Goal: Information Seeking & Learning: Learn about a topic

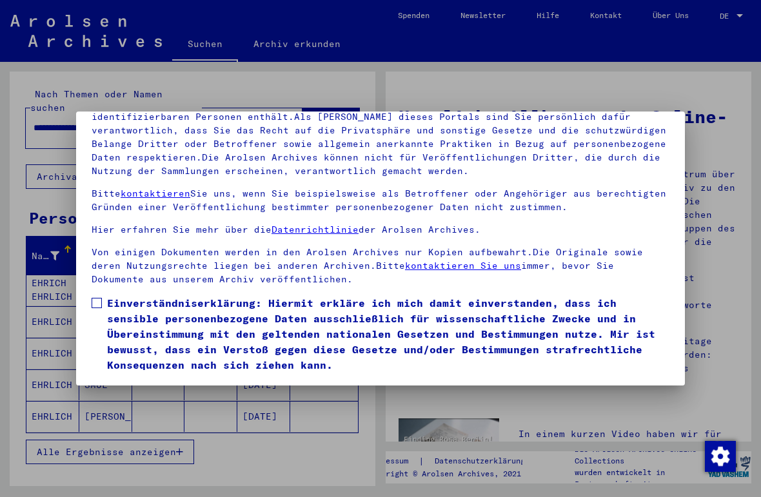
scroll to position [135, 0]
click at [97, 295] on label "Einverständniserklärung: Hiermit erkläre ich mich damit einverstanden, dass ich…" at bounding box center [381, 333] width 578 height 77
click at [133, 379] on button "Ich stimme zu" at bounding box center [140, 391] width 97 height 24
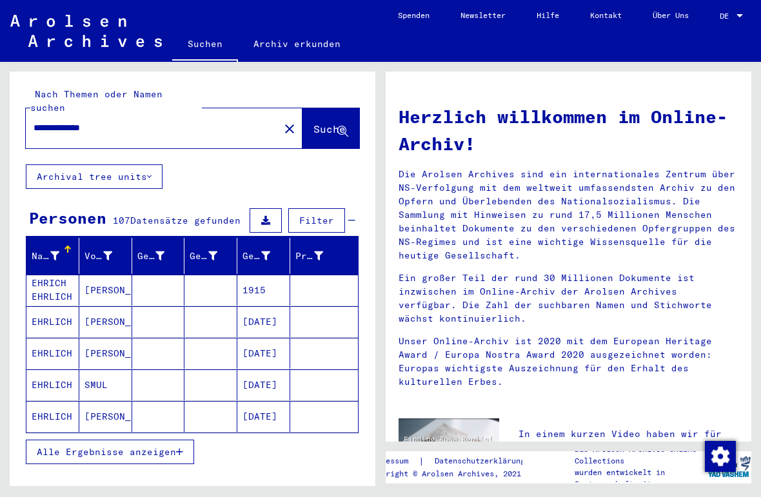
click at [50, 308] on mat-cell "EHRLICH" at bounding box center [52, 321] width 53 height 31
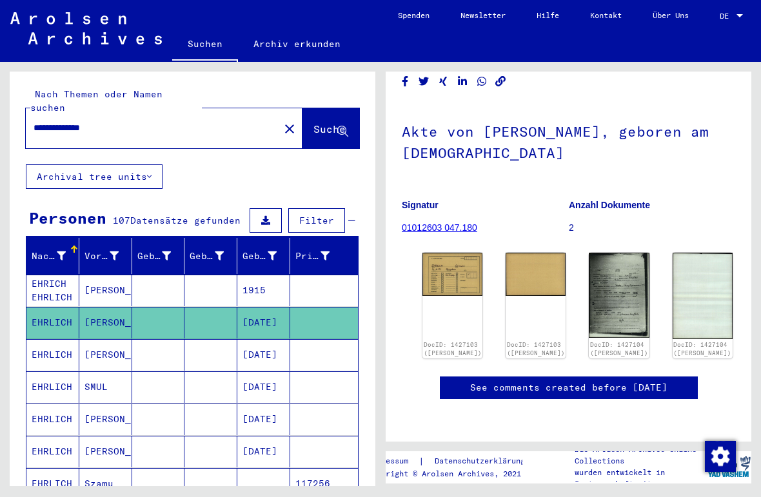
scroll to position [63, 0]
click at [456, 255] on img at bounding box center [452, 274] width 60 height 43
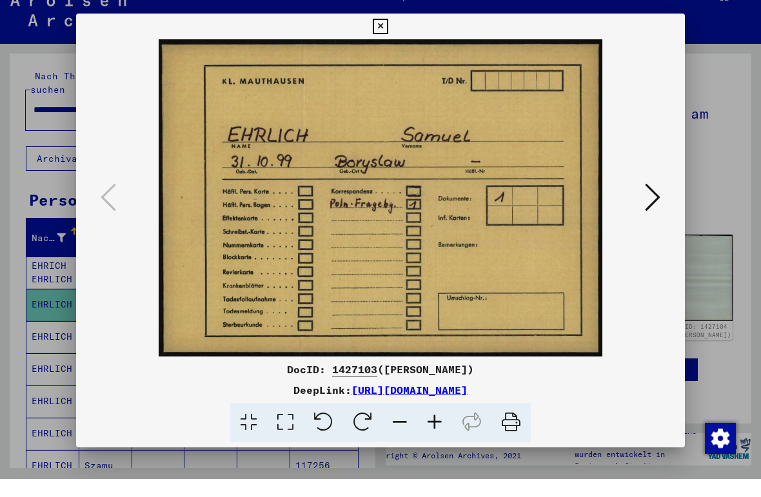
click at [655, 200] on icon at bounding box center [652, 215] width 15 height 31
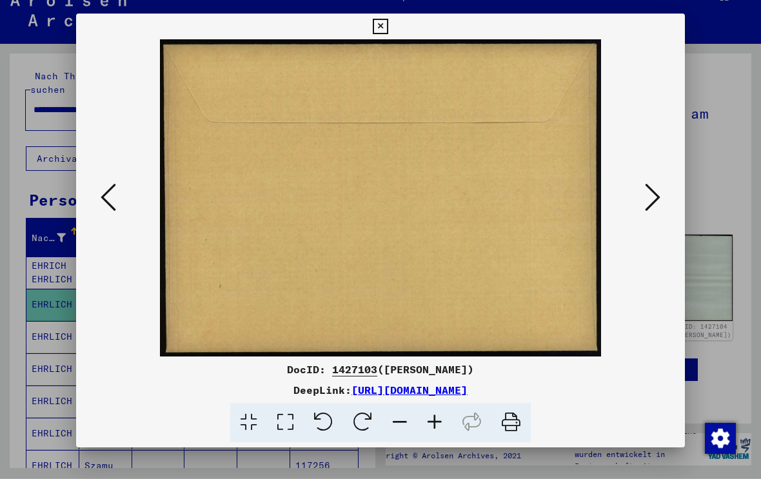
click at [653, 200] on icon at bounding box center [652, 215] width 15 height 31
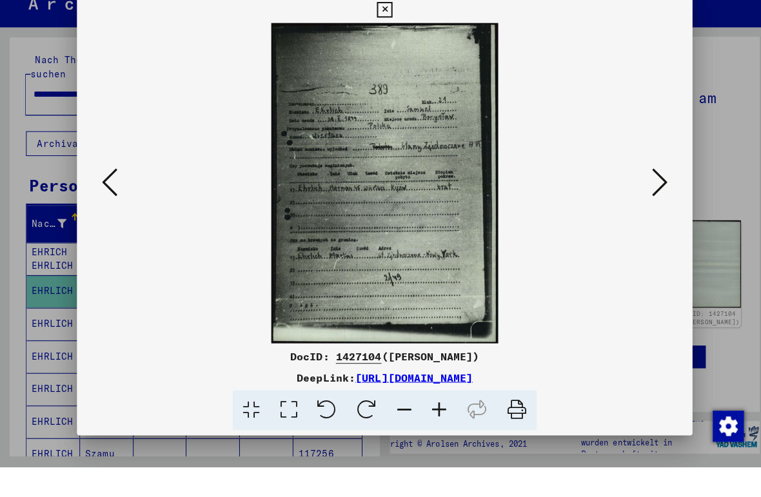
click at [649, 200] on icon at bounding box center [652, 215] width 15 height 31
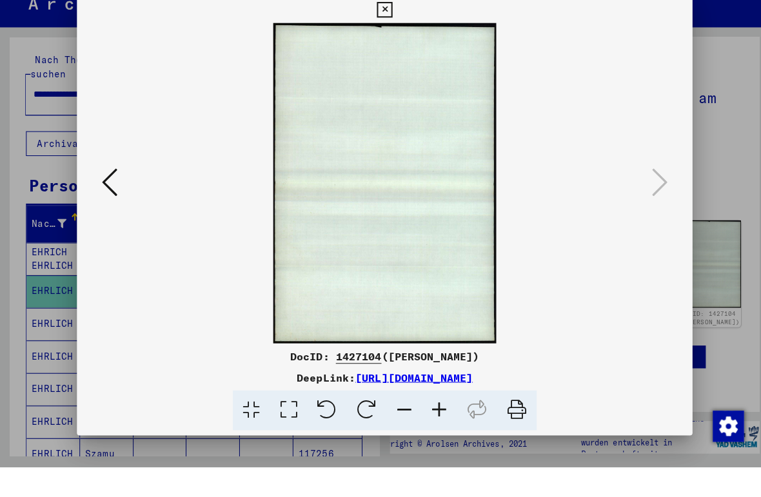
click at [391, 32] on button at bounding box center [380, 45] width 23 height 26
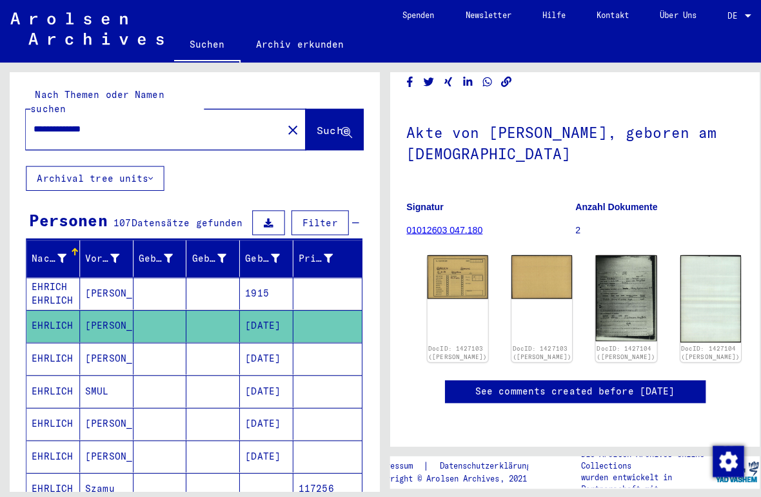
click at [50, 341] on mat-cell "EHRLICH" at bounding box center [52, 355] width 53 height 32
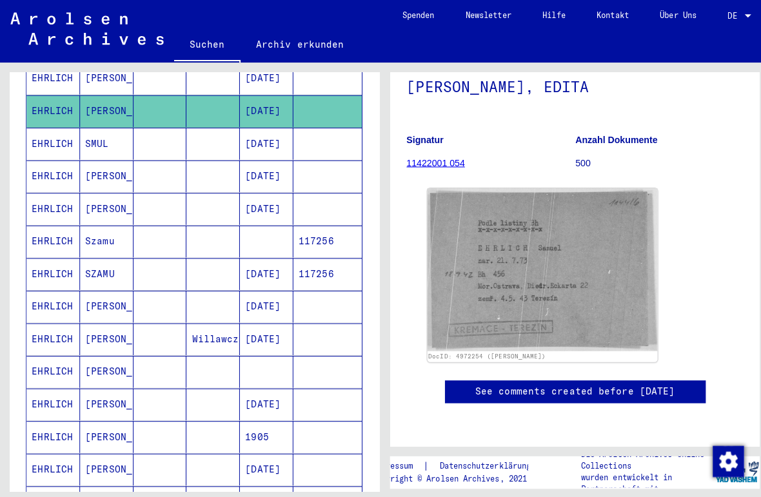
scroll to position [251, 0]
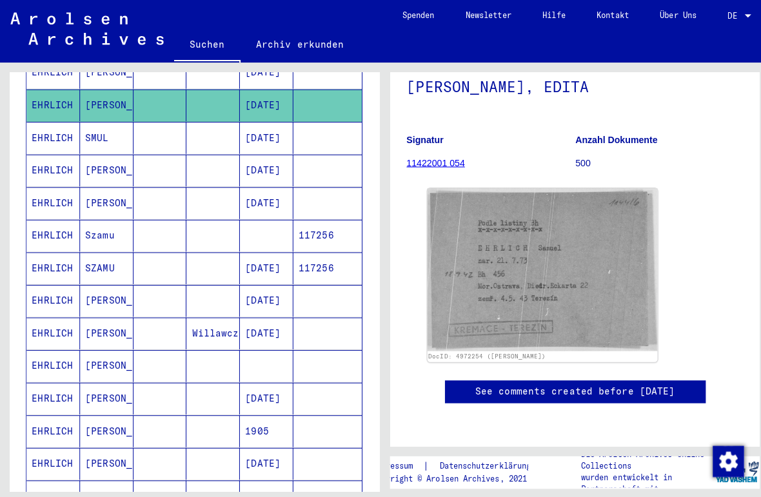
click at [66, 378] on mat-cell "EHRLICH" at bounding box center [52, 394] width 53 height 32
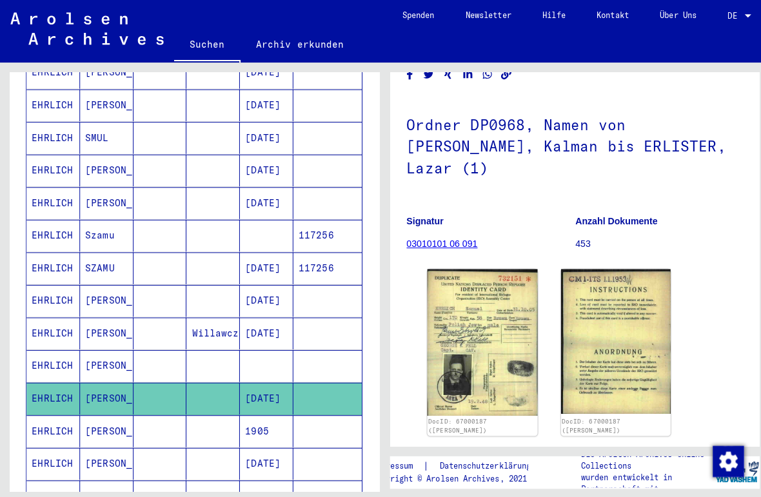
scroll to position [68, 0]
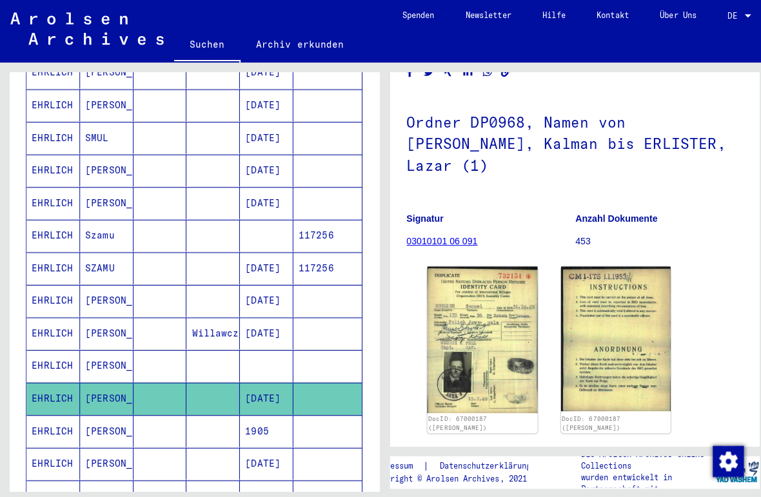
click at [505, 343] on img at bounding box center [476, 336] width 109 height 145
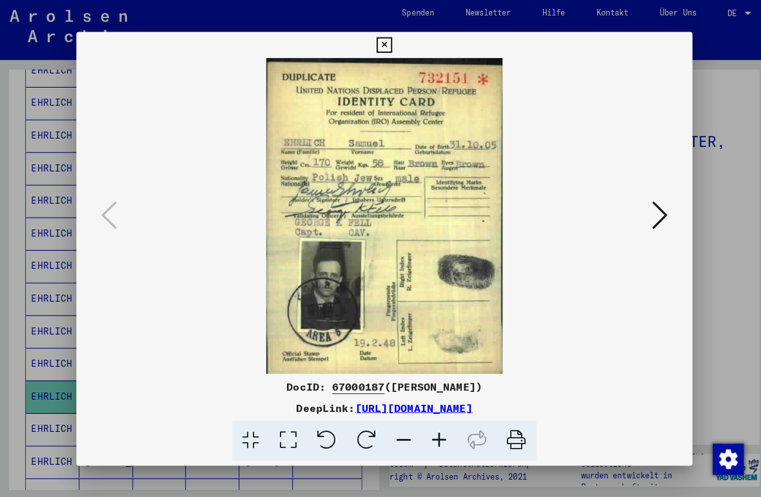
click at [387, 49] on icon at bounding box center [380, 46] width 15 height 15
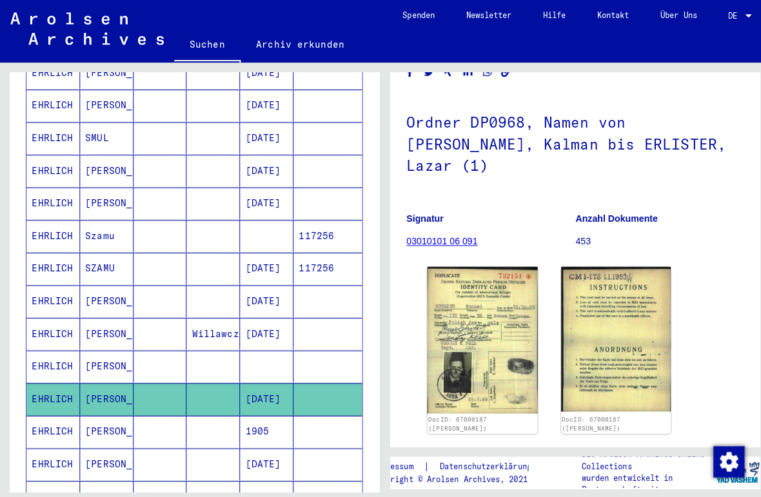
click at [59, 442] on icon at bounding box center [53, 446] width 32 height 52
click at [68, 447] on icon at bounding box center [53, 446] width 32 height 52
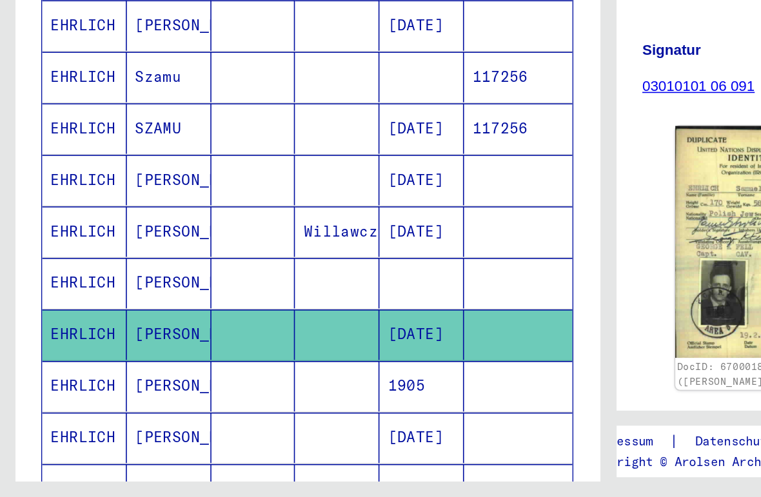
click at [66, 420] on icon at bounding box center [53, 446] width 32 height 52
click at [57, 420] on icon at bounding box center [53, 446] width 32 height 52
click at [271, 443] on mat-cell "[DATE]" at bounding box center [263, 459] width 53 height 32
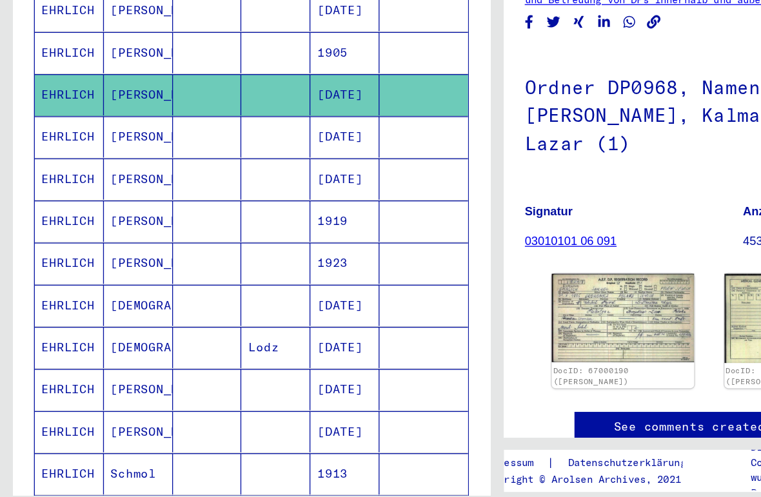
scroll to position [538, 0]
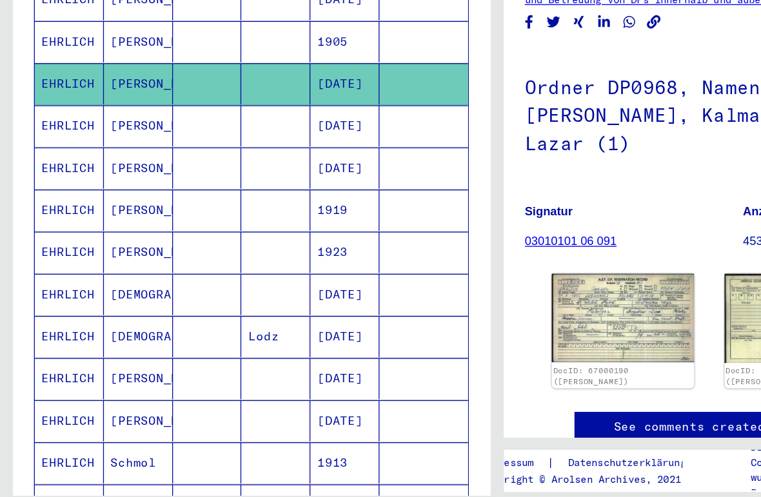
click at [50, 188] on mat-cell "EHRLICH" at bounding box center [52, 204] width 53 height 32
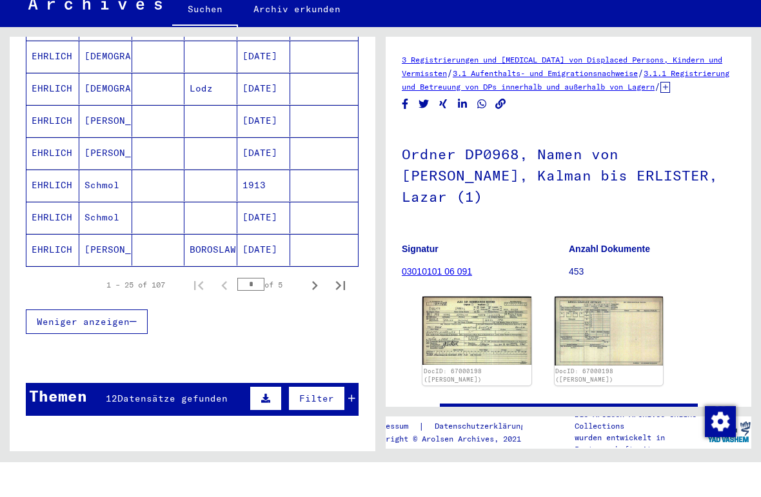
scroll to position [779, 0]
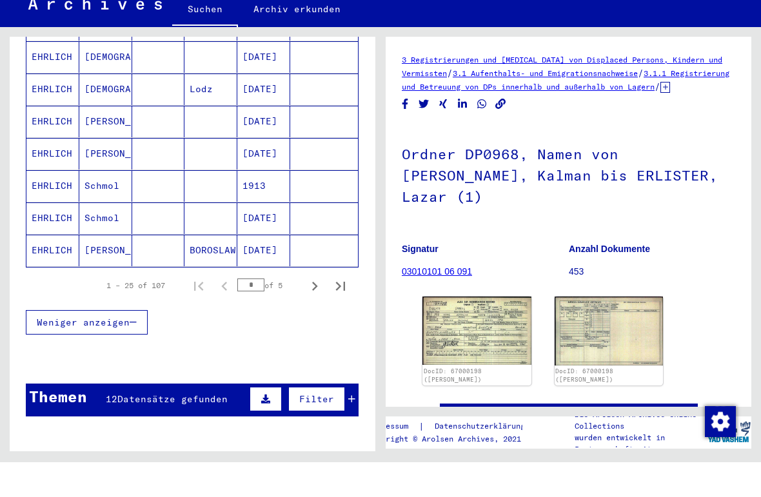
click at [47, 269] on mat-cell "EHRLICH" at bounding box center [52, 285] width 53 height 32
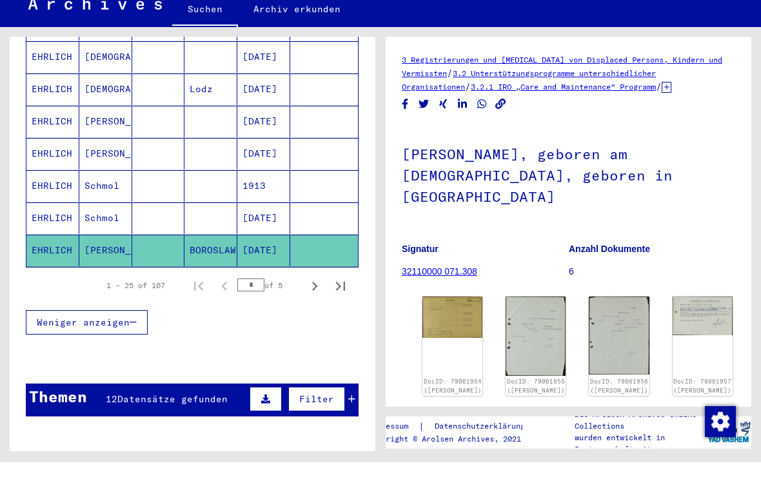
click at [436, 331] on div "DocID: 79061954 ([PERSON_NAME])" at bounding box center [452, 380] width 60 height 99
click at [435, 413] on link "DocID: 79061954 ([PERSON_NAME])" at bounding box center [453, 421] width 58 height 16
click at [440, 331] on img at bounding box center [452, 351] width 60 height 41
